Goal: Transaction & Acquisition: Purchase product/service

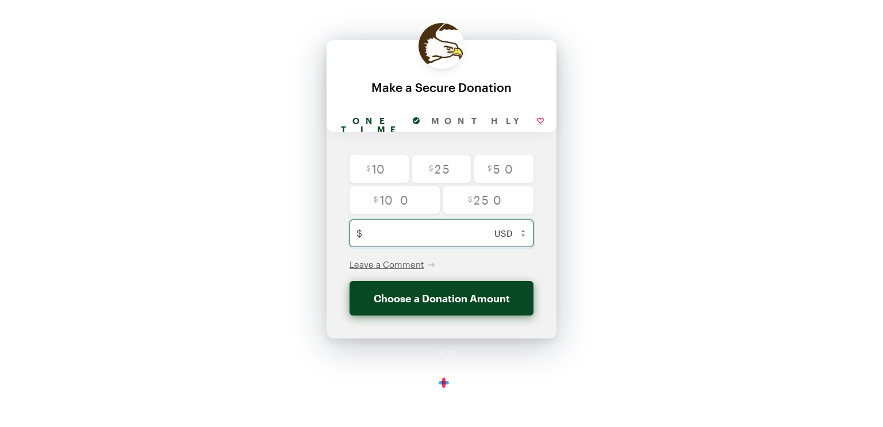
click at [413, 235] on input "text" at bounding box center [454, 234] width 174 height 28
type input "5"
checkbox input "false"
type input "50"
radio input "true"
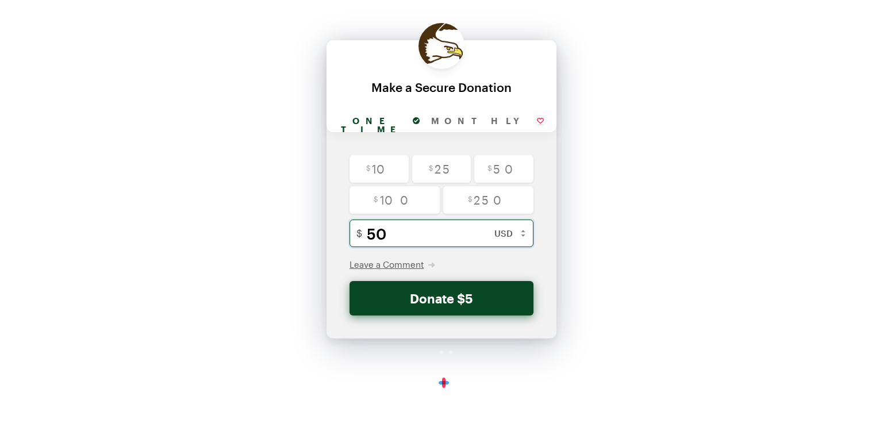
checkbox input "false"
type input "500"
radio input "false"
checkbox input "false"
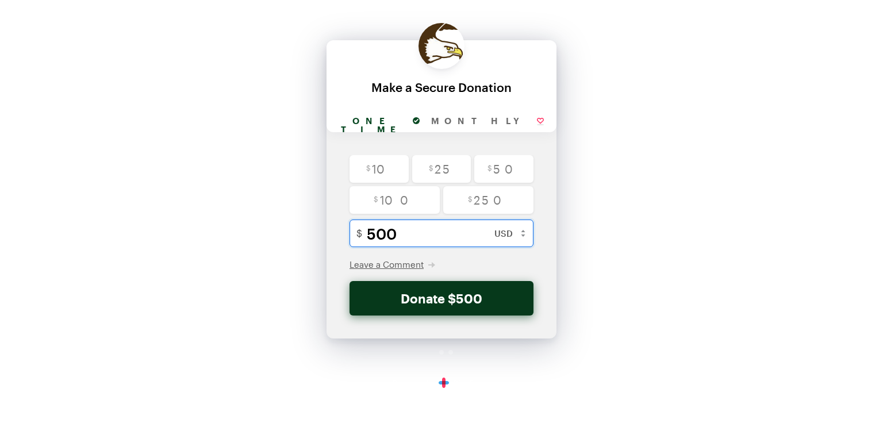
type input "500"
click at [477, 301] on button "Donate $500" at bounding box center [442, 298] width 184 height 35
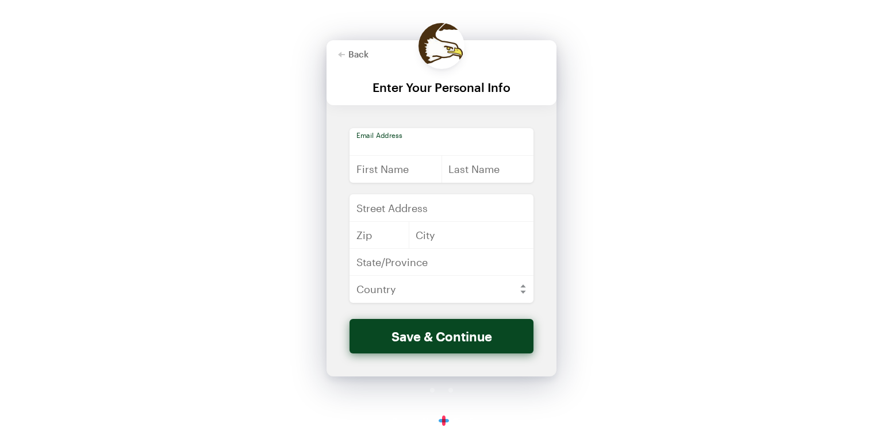
click at [474, 142] on input "email" at bounding box center [442, 142] width 184 height 28
type input "[EMAIL_ADDRESS][DOMAIN_NAME]"
type input "[PERSON_NAME]"
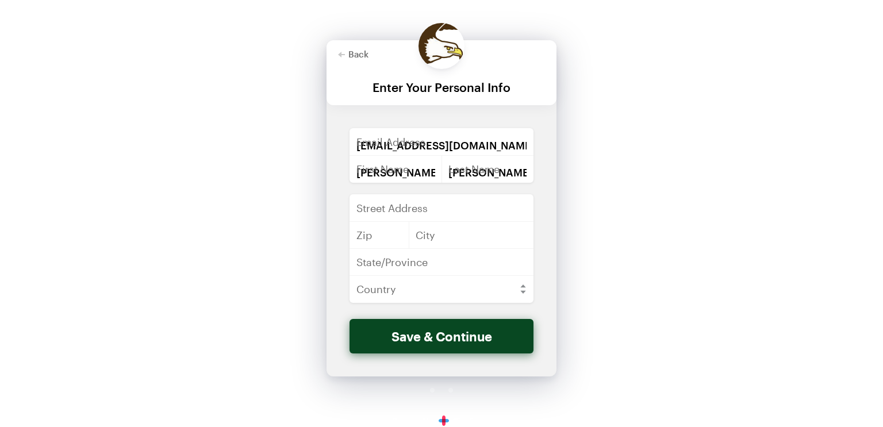
type input "[STREET_ADDRESS]"
type input "93041"
type input "Port Hueneme"
type input "CA"
select select "US"
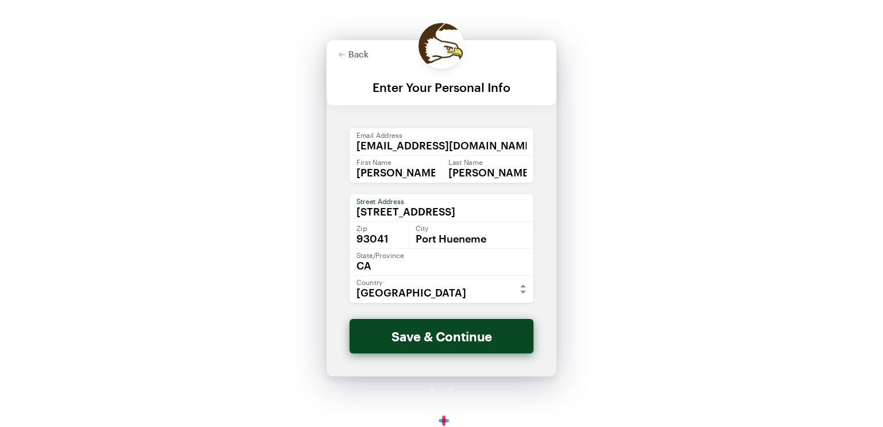
scroll to position [0, 62]
drag, startPoint x: 460, startPoint y: 212, endPoint x: 562, endPoint y: 213, distance: 101.8
click at [562, 213] on div "Back Back Enter Your Personal Info For your generous donation of $500 One time …" at bounding box center [441, 219] width 883 height 438
type input "[STREET_ADDRESS]"
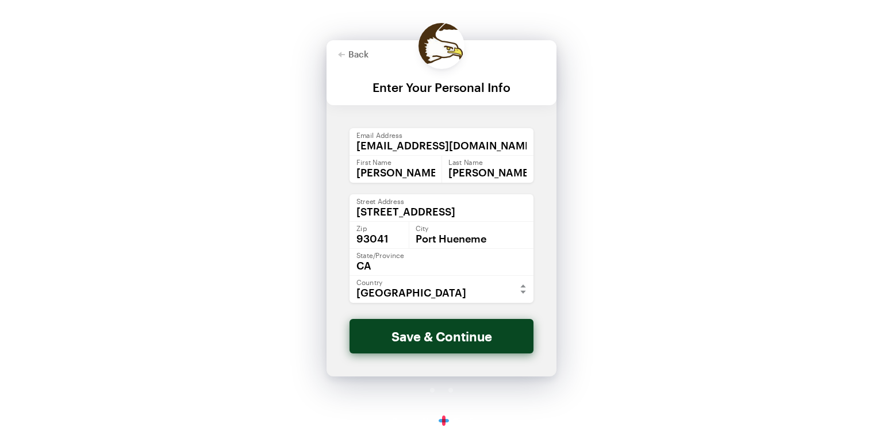
click at [650, 219] on div "Back Back Enter Your Personal Info For your generous donation of $500 One time …" at bounding box center [441, 219] width 883 height 438
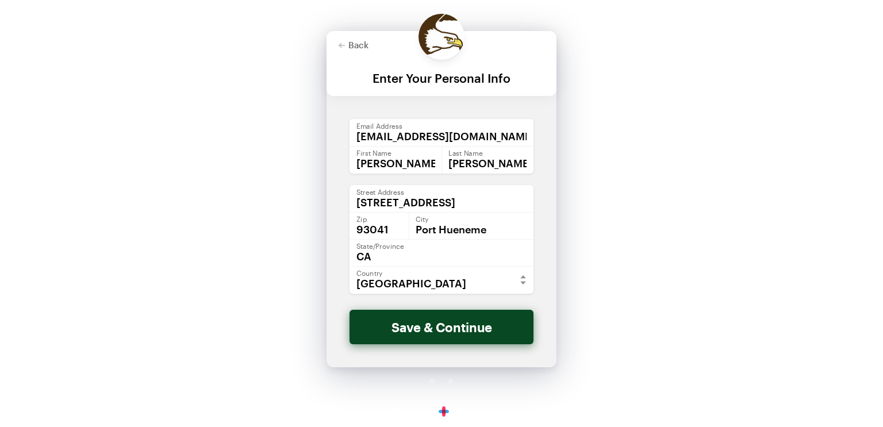
scroll to position [10, 0]
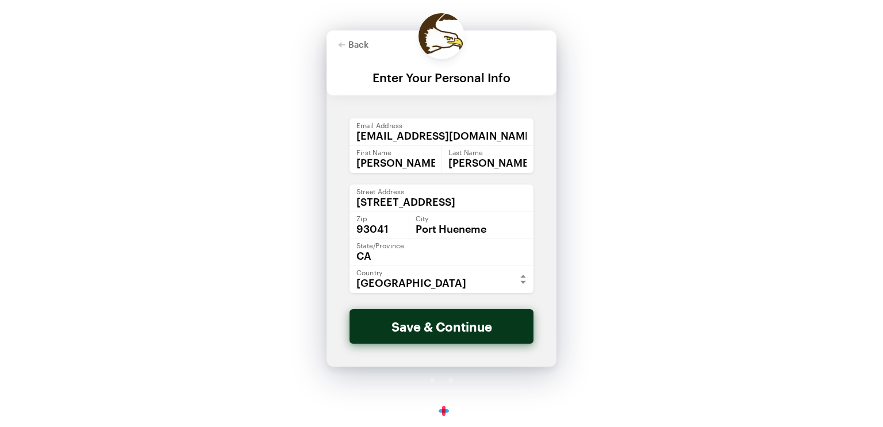
click at [453, 331] on button "Save & Continue" at bounding box center [442, 326] width 184 height 35
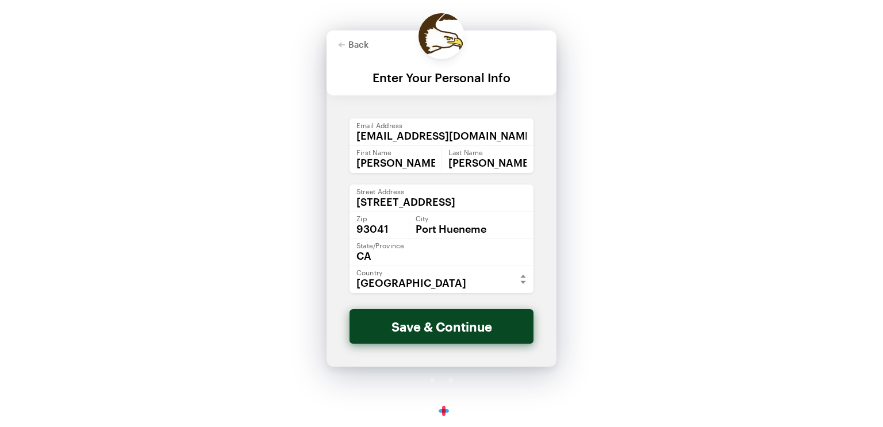
checkbox input "false"
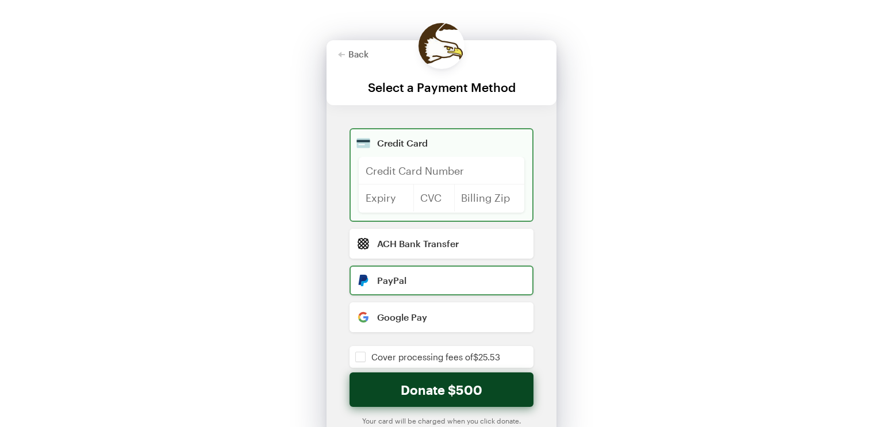
click at [442, 286] on input "radio" at bounding box center [442, 281] width 184 height 30
radio input "true"
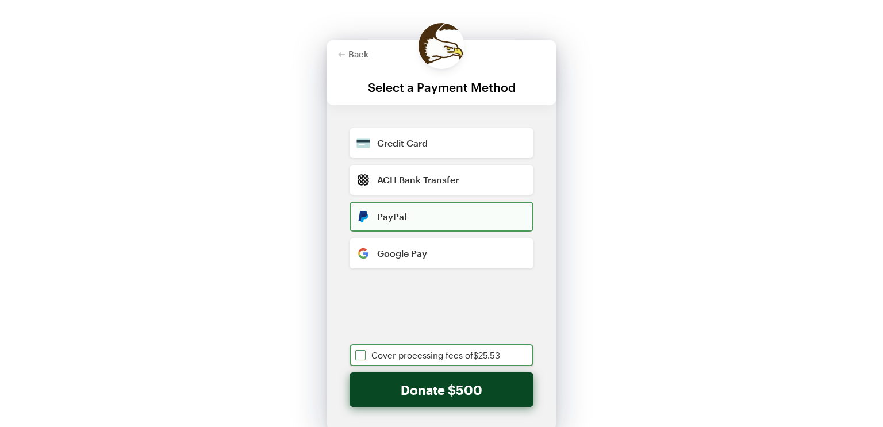
click at [357, 359] on input "checkbox" at bounding box center [442, 355] width 184 height 22
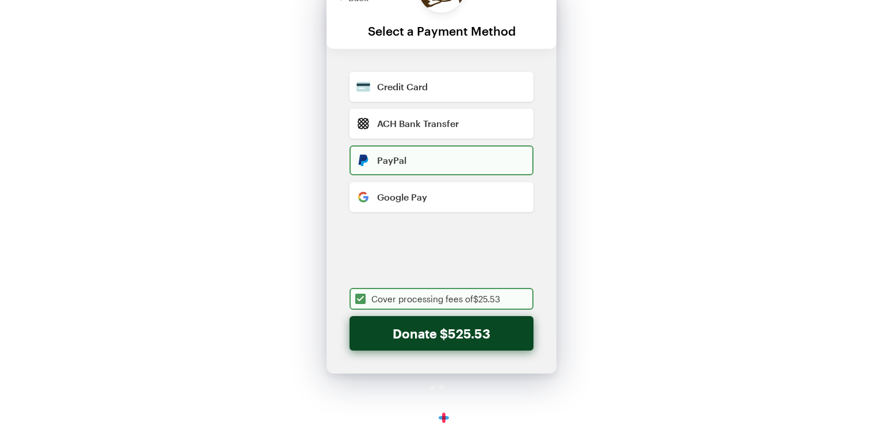
scroll to position [60, 0]
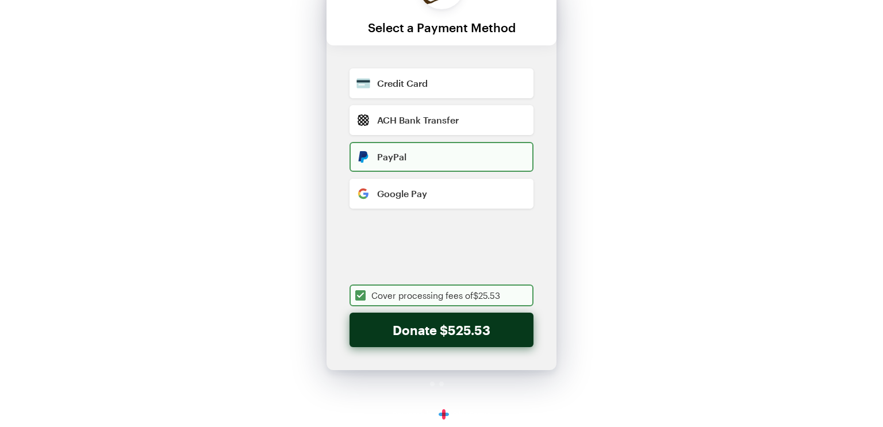
checkbox input "true"
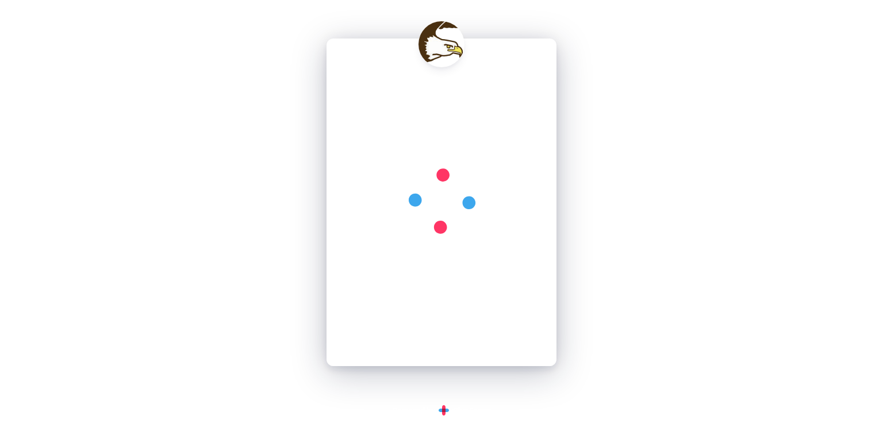
scroll to position [0, 0]
